Goal: Check status: Check status

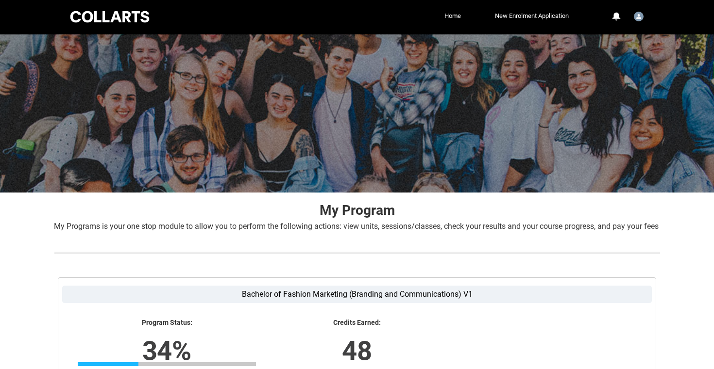
scroll to position [171, 0]
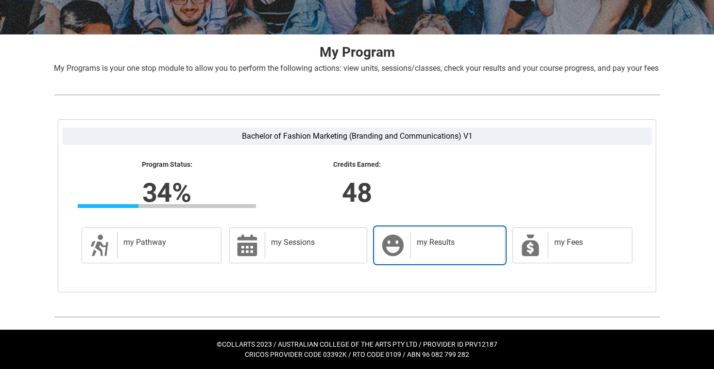
click at [396, 250] on icon at bounding box center [392, 245] width 23 height 23
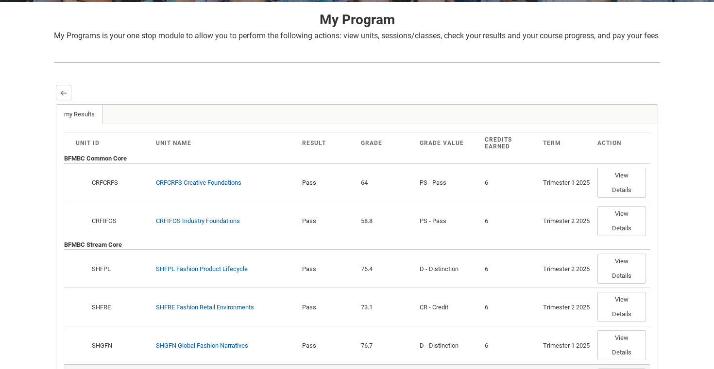
scroll to position [0, 0]
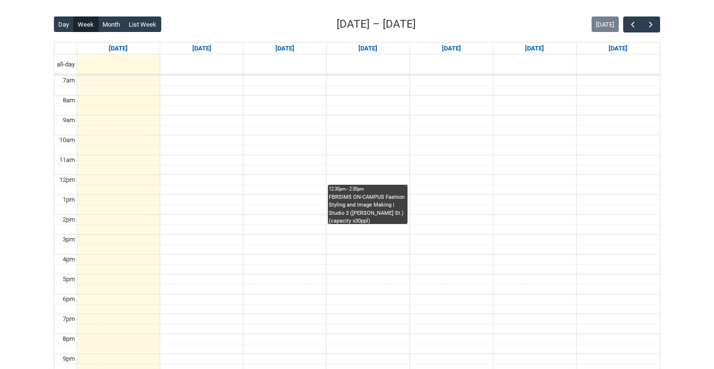
scroll to position [239, 0]
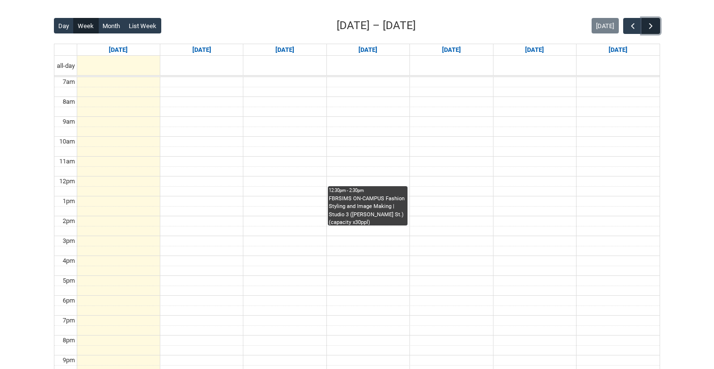
click at [645, 26] on button "button" at bounding box center [650, 26] width 18 height 16
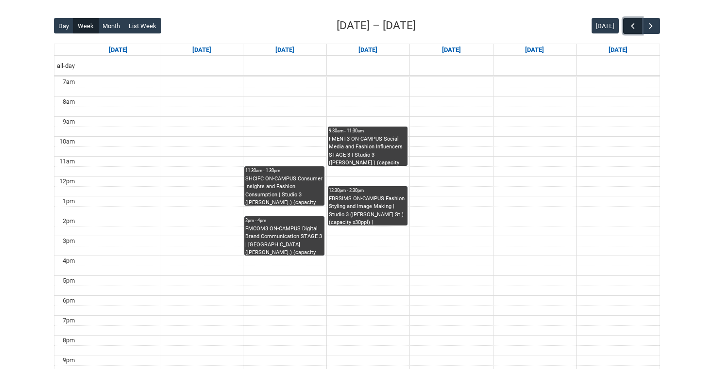
click at [633, 27] on span "button" at bounding box center [633, 26] width 10 height 10
